Goal: Transaction & Acquisition: Purchase product/service

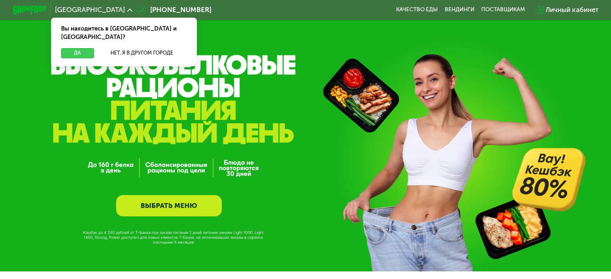
click at [82, 48] on button "Да" at bounding box center [77, 53] width 33 height 10
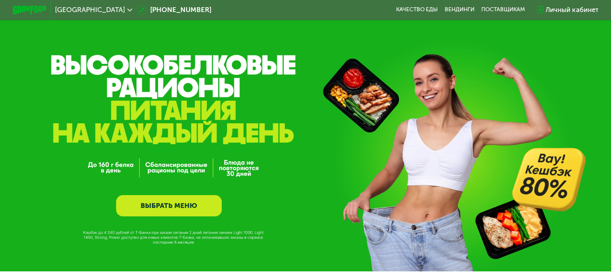
click at [212, 206] on link "ВЫБРАТЬ МЕНЮ" at bounding box center [169, 205] width 106 height 21
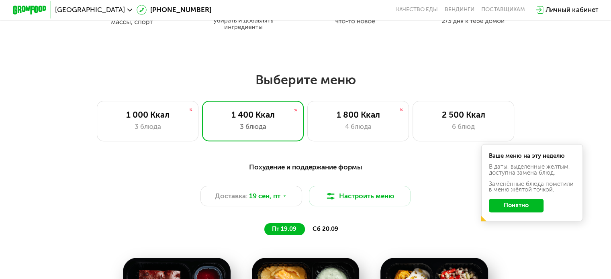
scroll to position [536, 0]
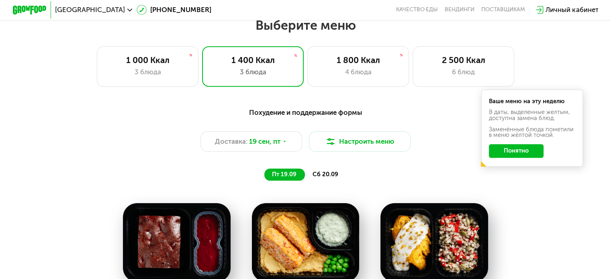
click at [518, 154] on button "Понятно" at bounding box center [516, 151] width 55 height 14
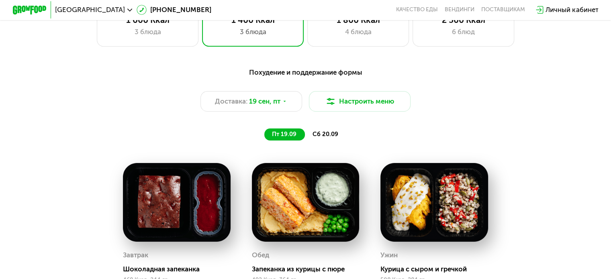
scroll to position [495, 0]
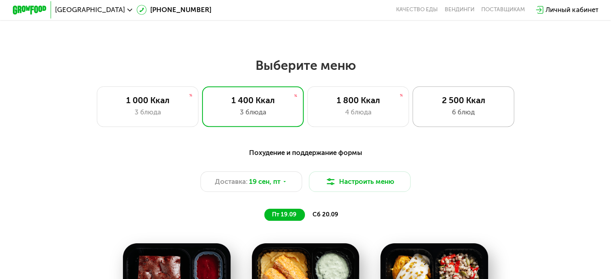
click at [485, 124] on div "2 500 Ккал 6 блюд" at bounding box center [463, 106] width 102 height 41
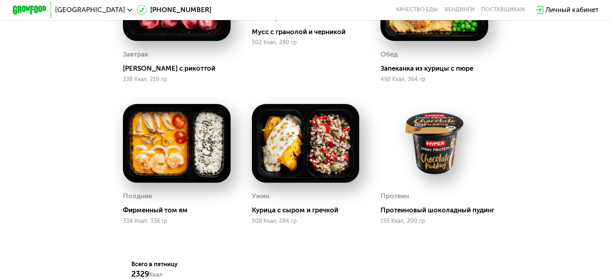
scroll to position [536, 0]
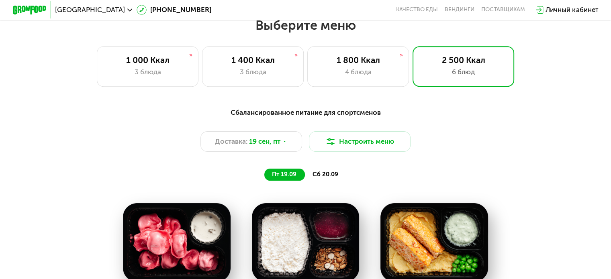
click at [327, 178] on span "сб 20.09" at bounding box center [325, 174] width 26 height 7
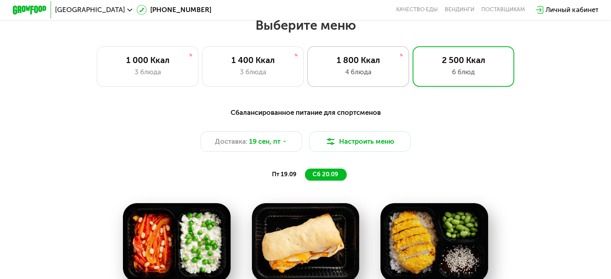
click at [379, 76] on div "4 блюда" at bounding box center [358, 72] width 84 height 10
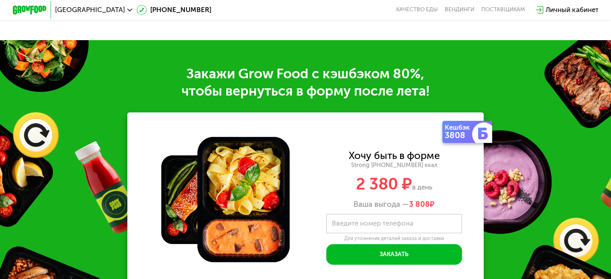
scroll to position [977, 0]
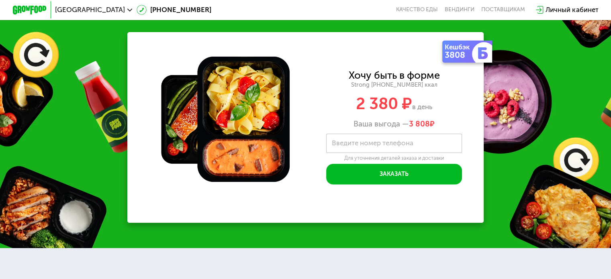
click at [483, 107] on div "Закажи Grow Food c кэшбэком 80%, чтобы вернуться в форму после лета! Кешбэк 380…" at bounding box center [305, 104] width 611 height 288
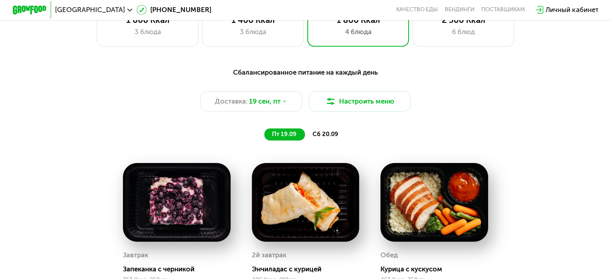
scroll to position [495, 0]
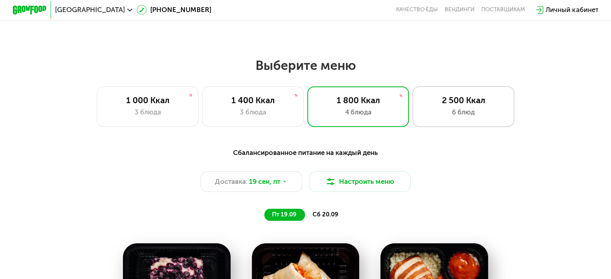
click at [475, 117] on div "6 блюд" at bounding box center [463, 112] width 84 height 10
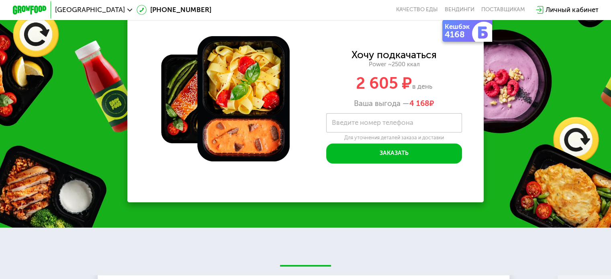
scroll to position [1218, 0]
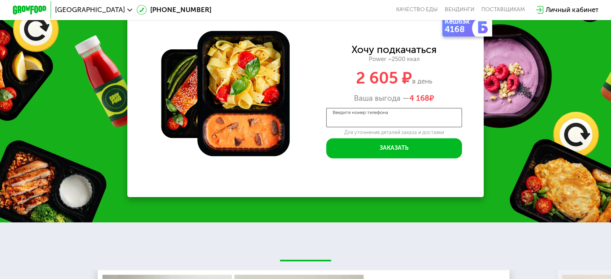
click at [449, 127] on input "Введите номер телефона" at bounding box center [394, 117] width 136 height 19
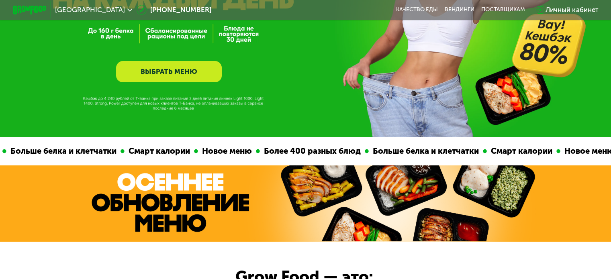
scroll to position [0, 0]
